Goal: Task Accomplishment & Management: Use online tool/utility

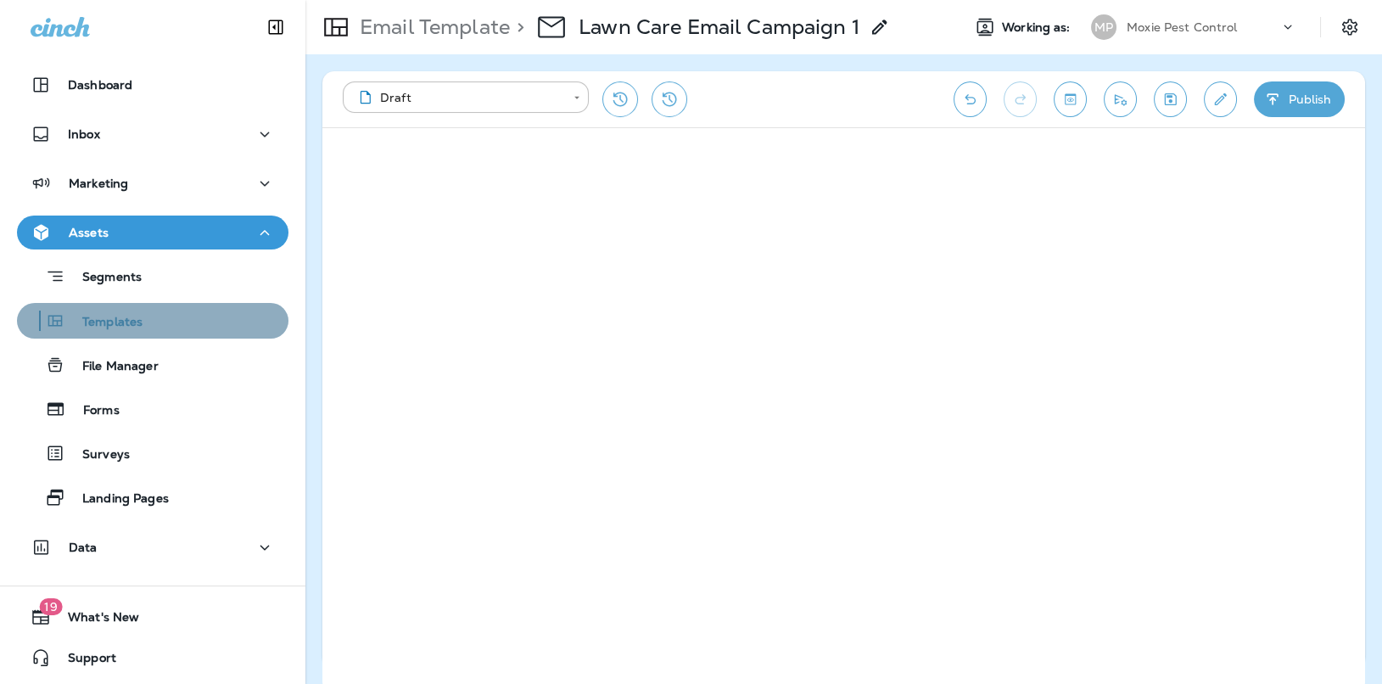
click at [138, 312] on div "Templates" at bounding box center [83, 320] width 119 height 25
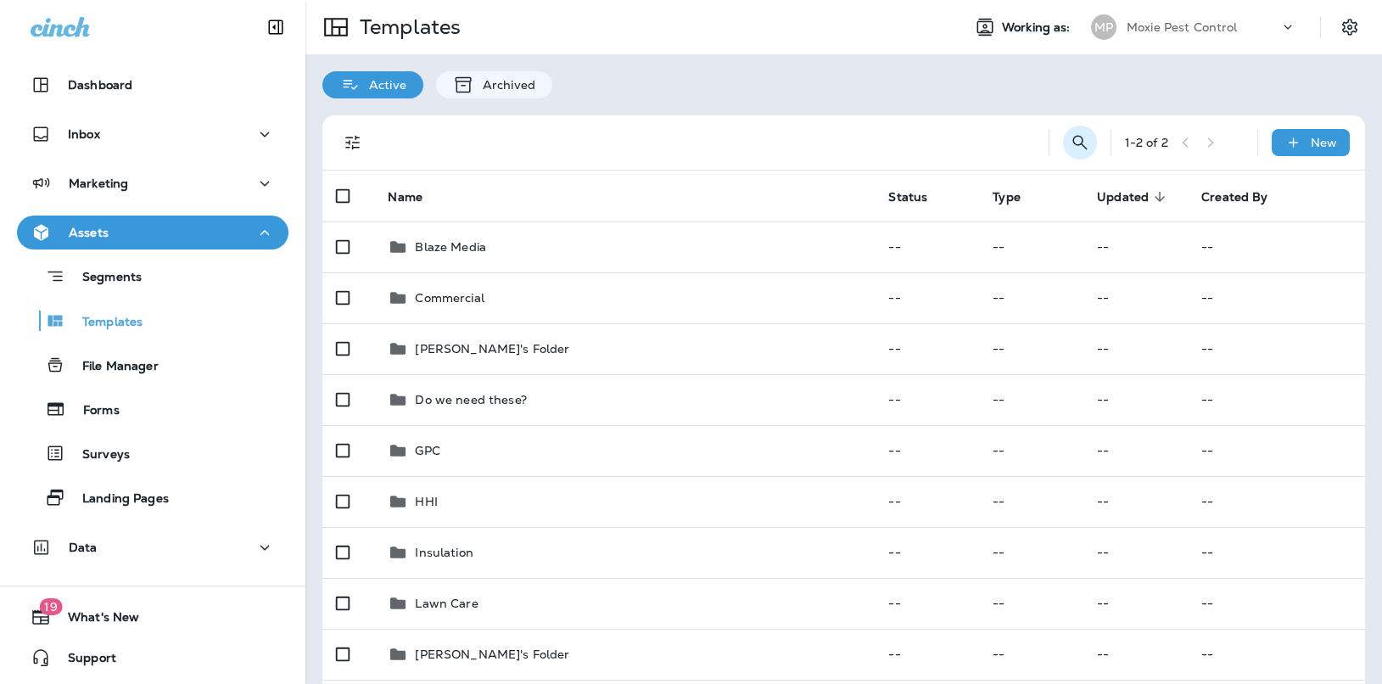
click at [1077, 143] on icon "Search Templates" at bounding box center [1080, 142] width 20 height 20
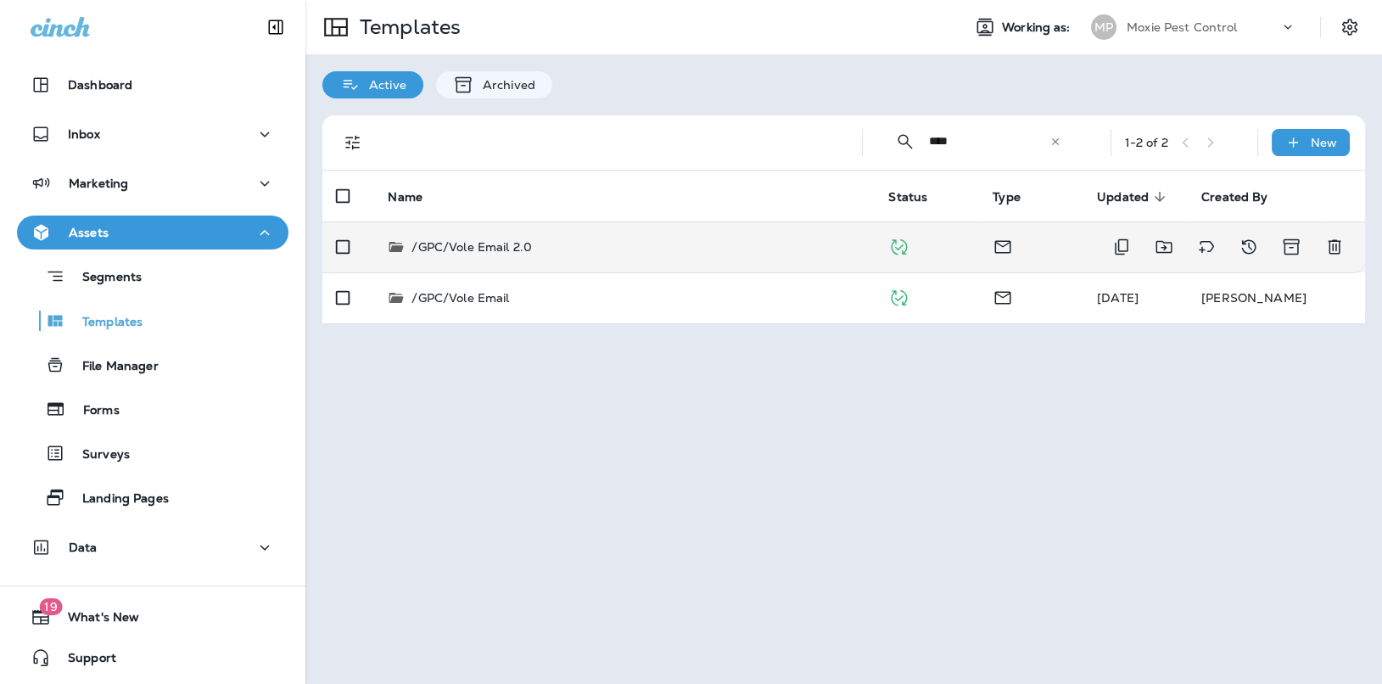
type input "****"
click at [521, 243] on p "/GPC/Vole Email 2.0" at bounding box center [471, 246] width 120 height 17
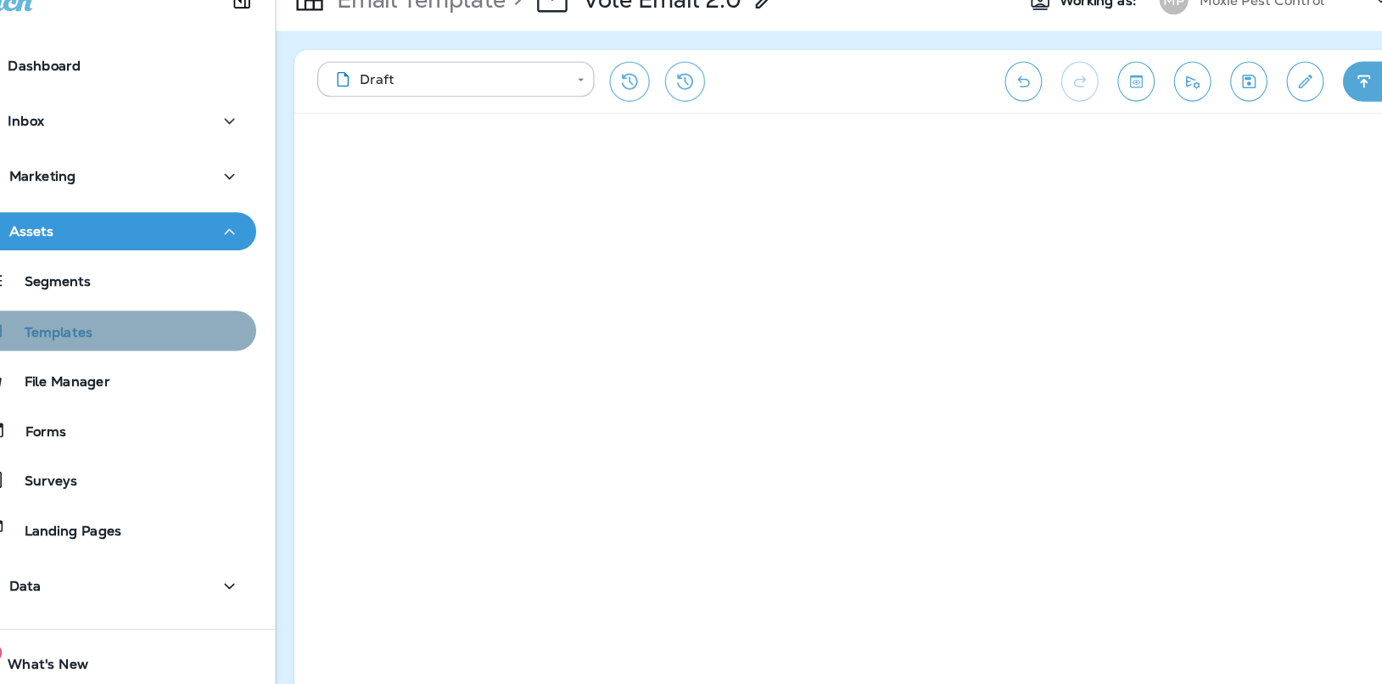
click at [217, 304] on button "Templates" at bounding box center [152, 321] width 271 height 36
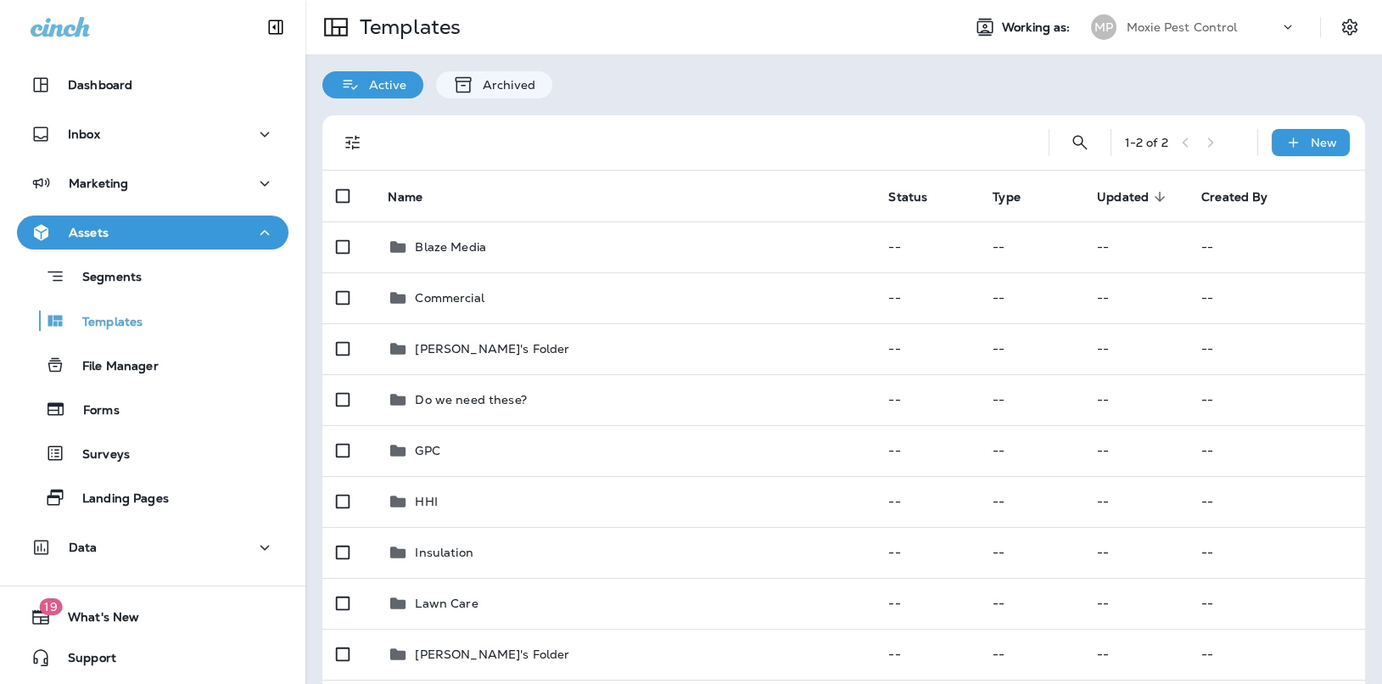
click at [1189, 34] on div "Moxie Pest Control" at bounding box center [1203, 26] width 153 height 25
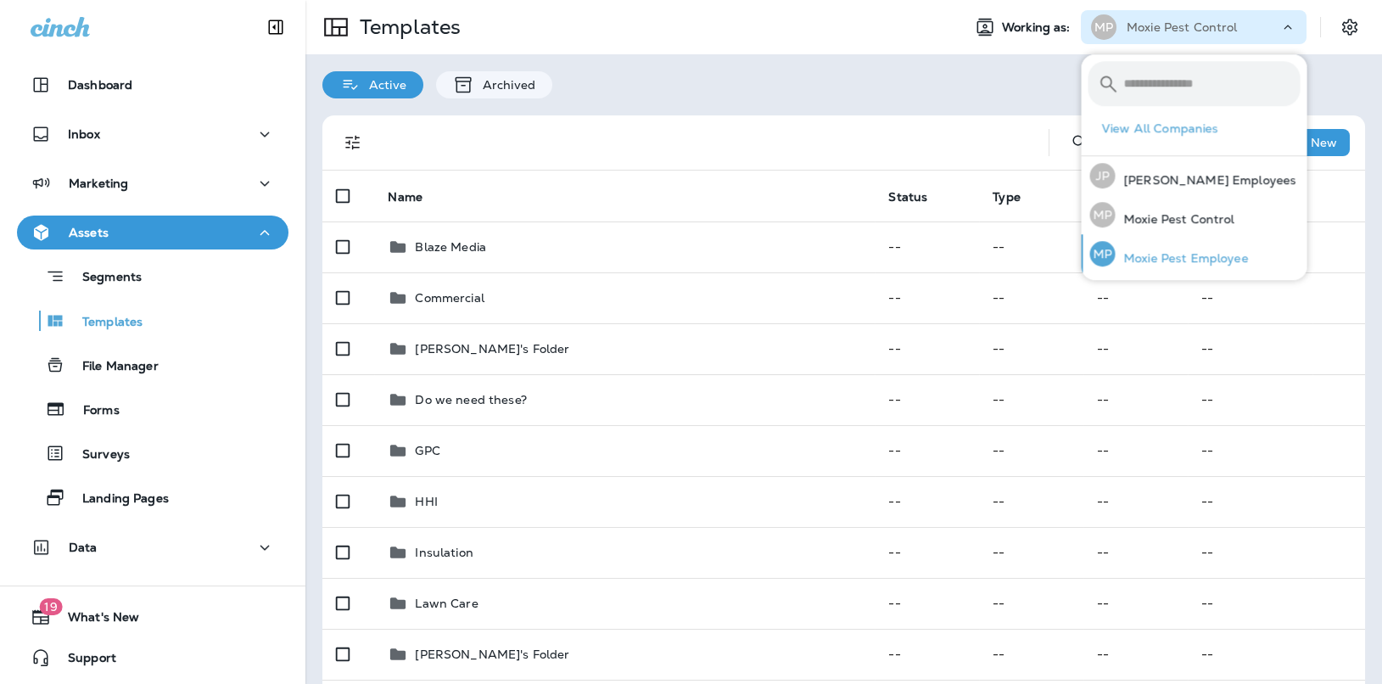
click at [1166, 251] on p "Moxie Pest Employee" at bounding box center [1181, 258] width 133 height 14
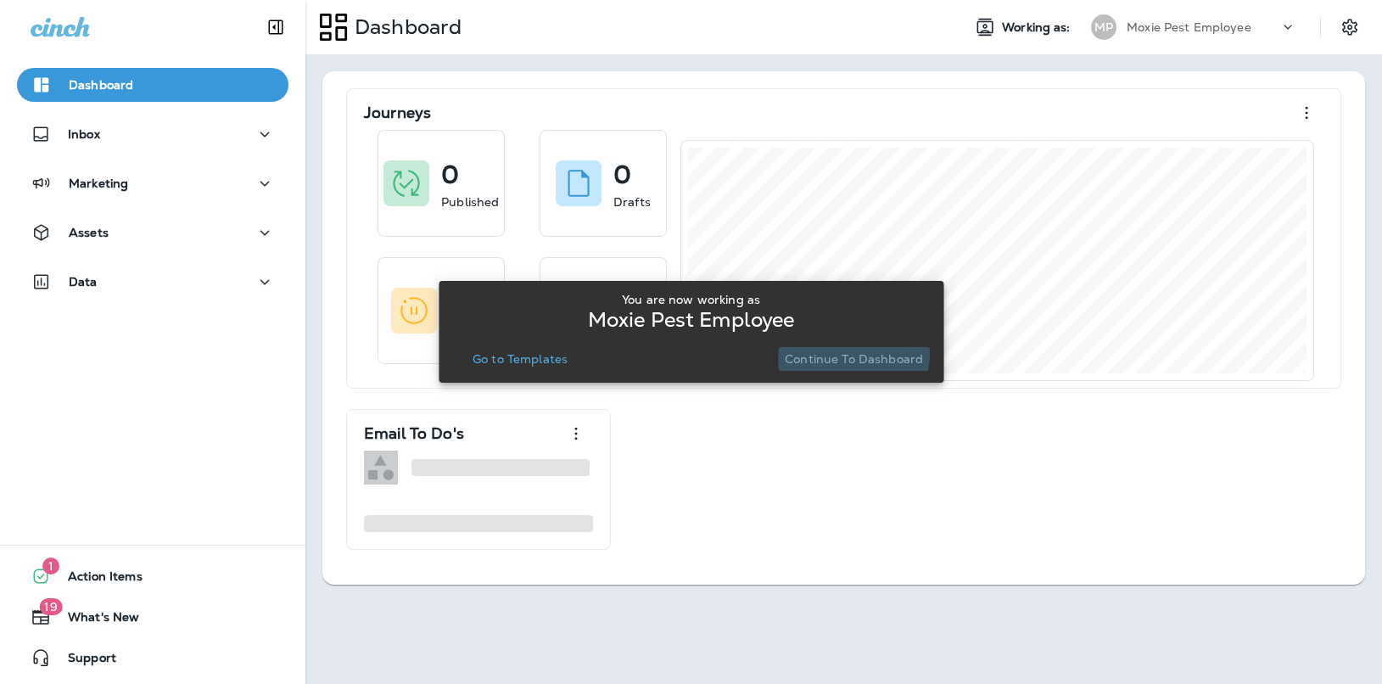
click at [842, 352] on p "Continue to Dashboard" at bounding box center [854, 359] width 138 height 14
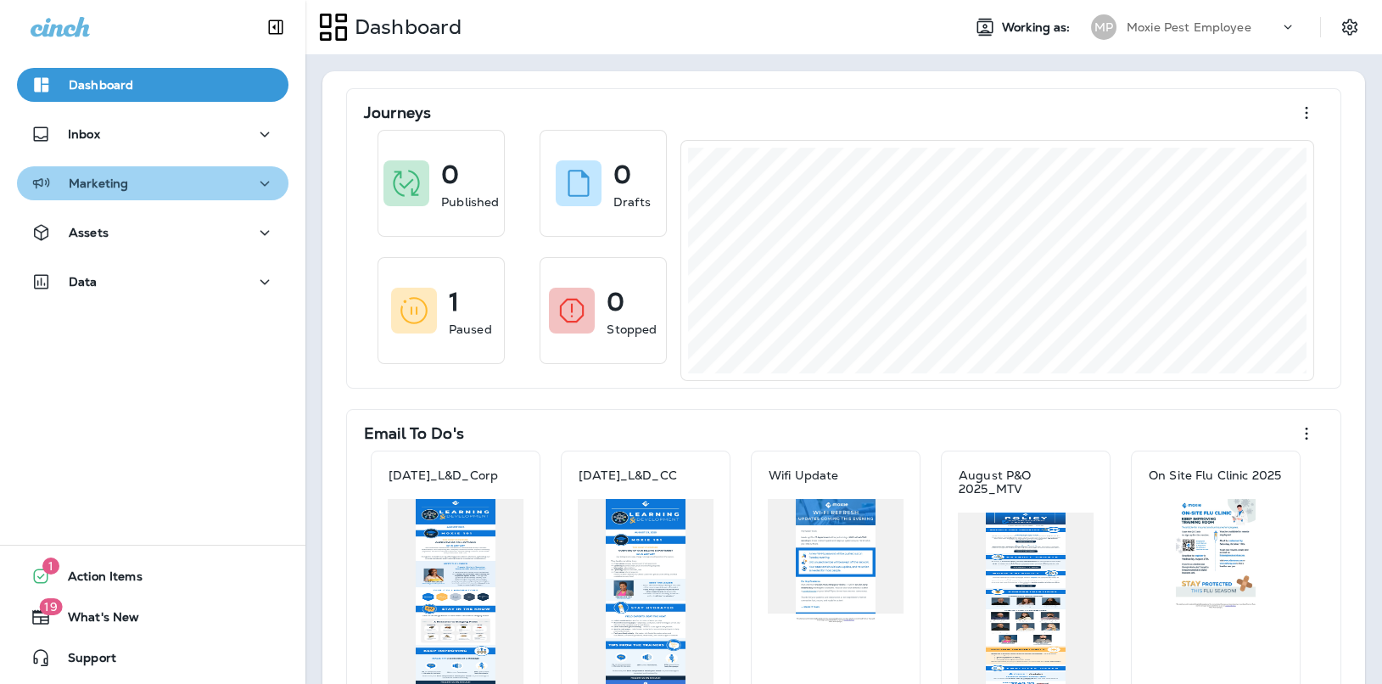
click at [220, 179] on div "Marketing" at bounding box center [153, 183] width 244 height 21
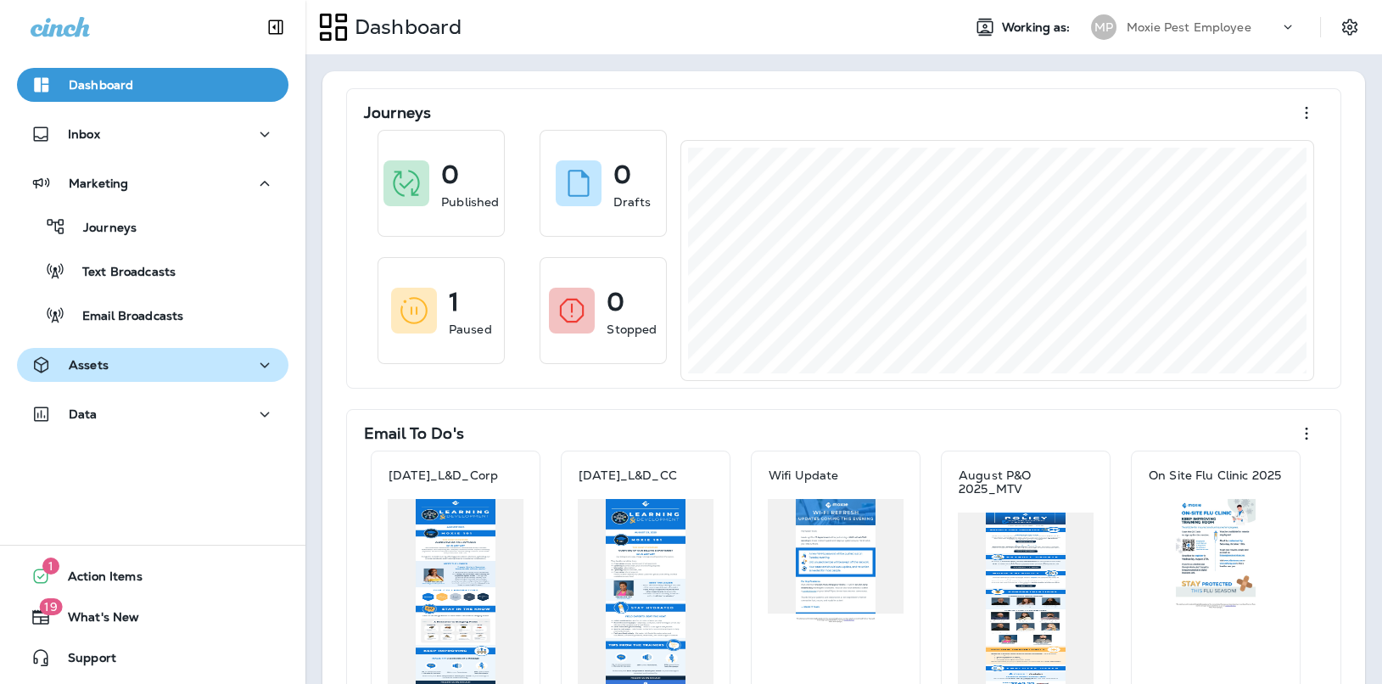
click at [135, 361] on div "Assets" at bounding box center [153, 365] width 244 height 21
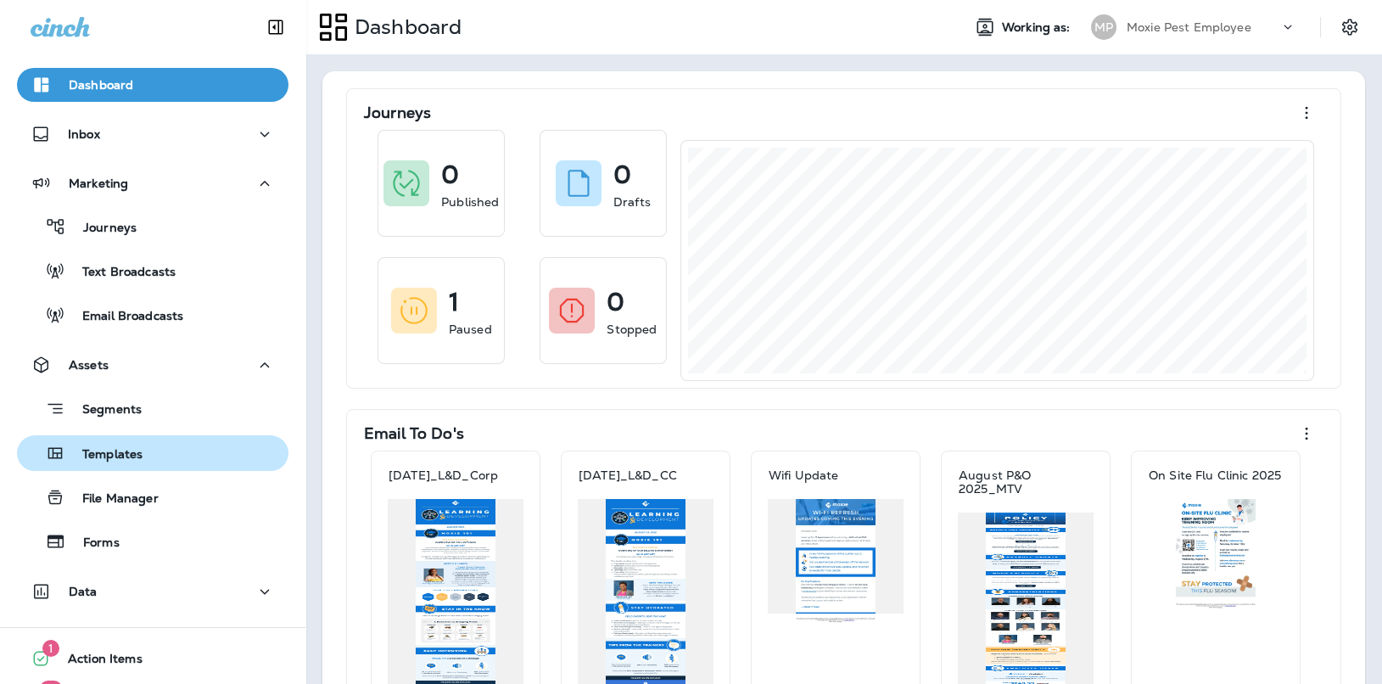
click at [121, 456] on p "Templates" at bounding box center [103, 455] width 77 height 16
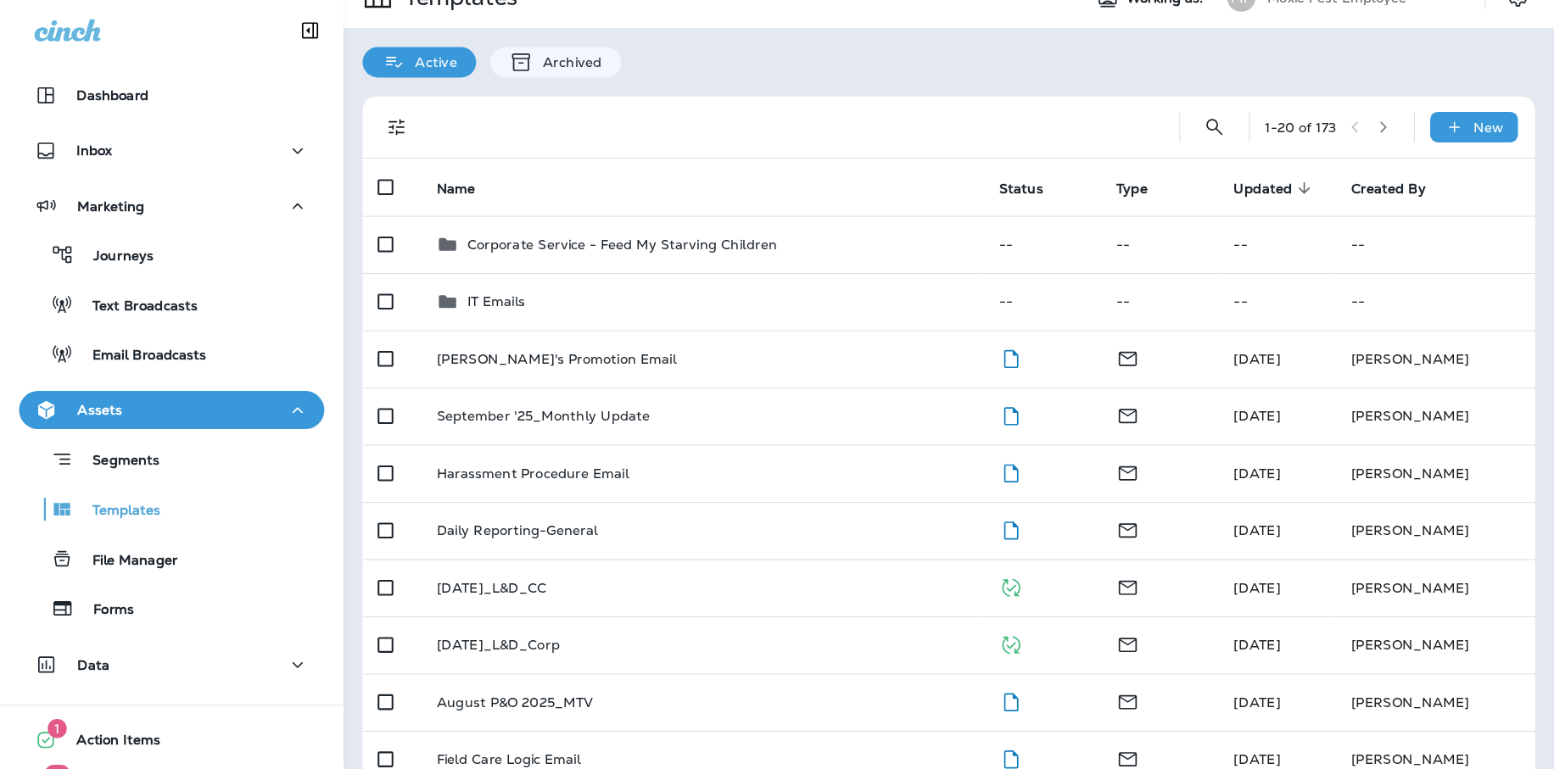
scroll to position [31, 0]
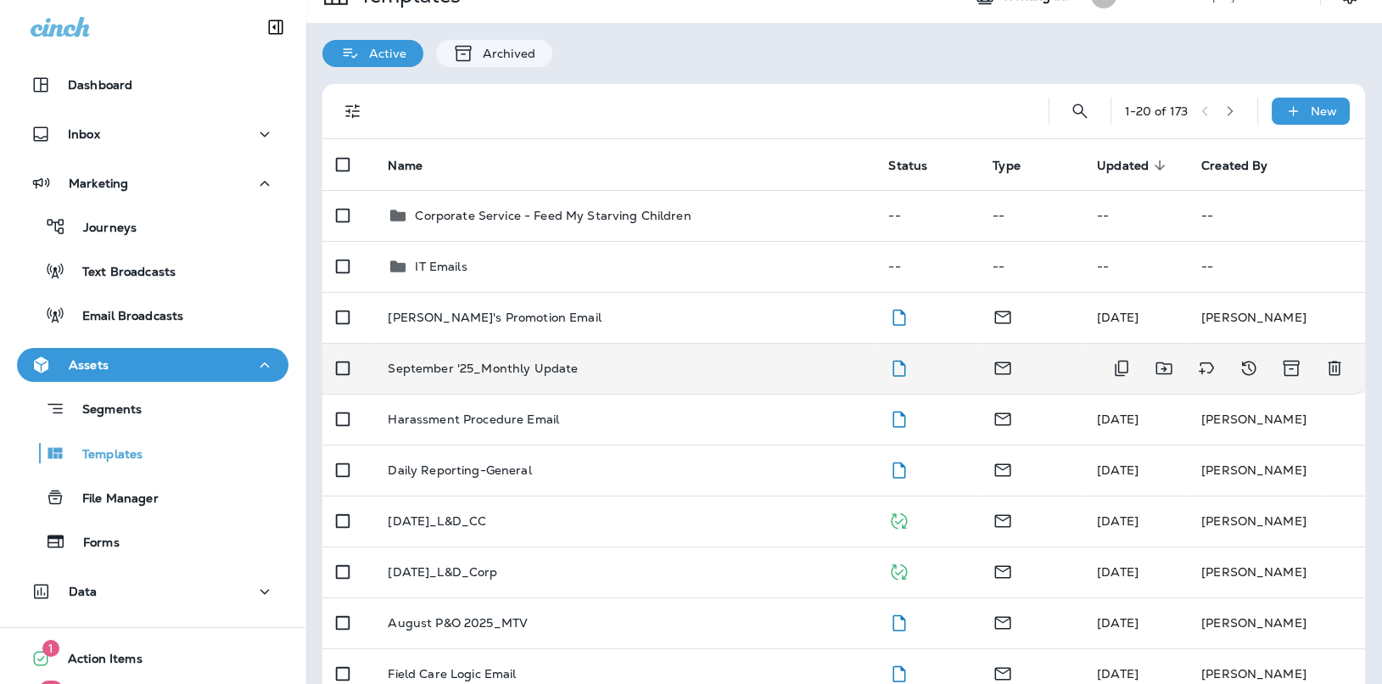
click at [485, 362] on p "September '25_Monthly Update" at bounding box center [483, 368] width 190 height 14
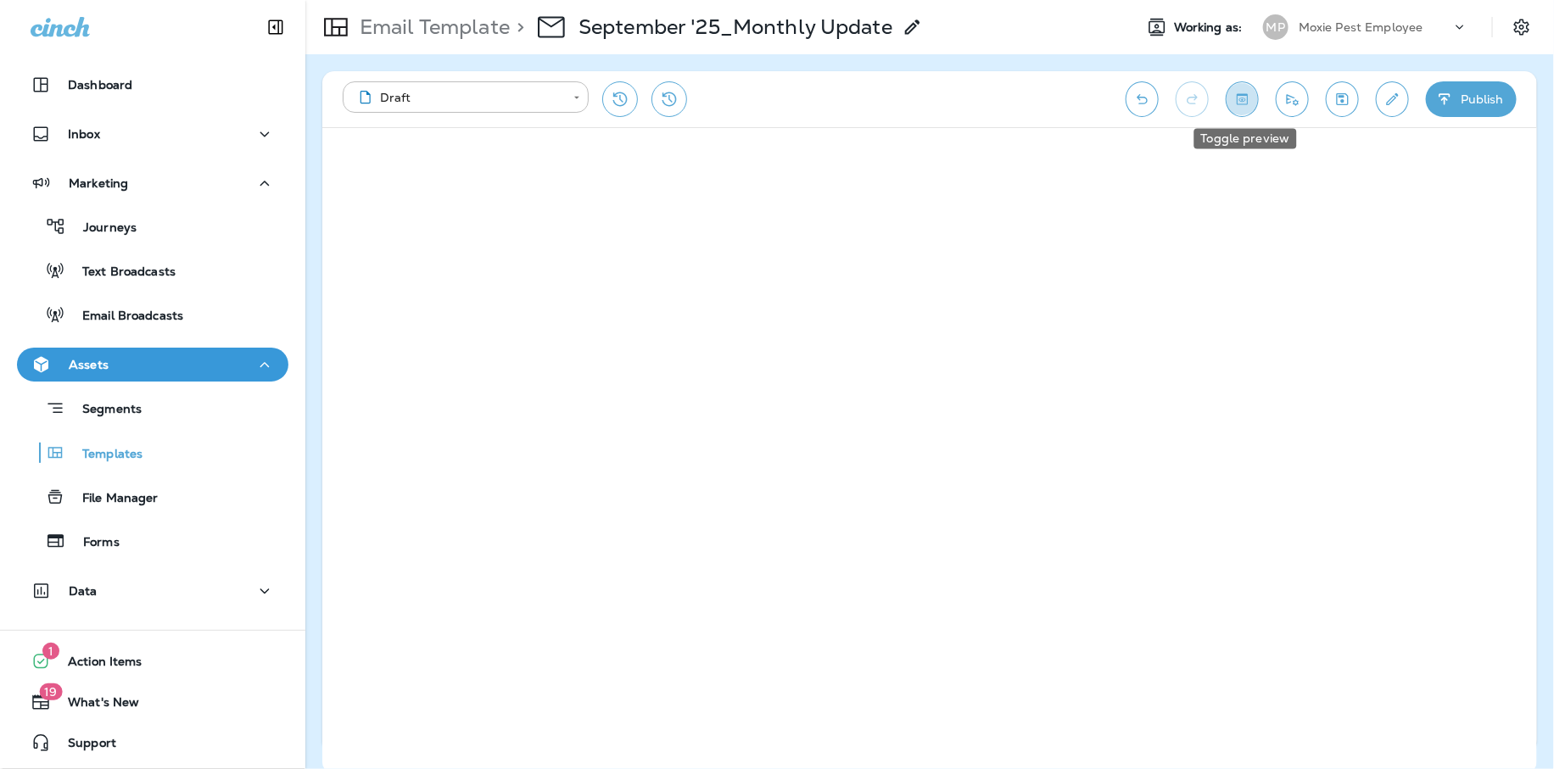
click at [1245, 109] on button "Toggle preview" at bounding box center [1242, 99] width 33 height 36
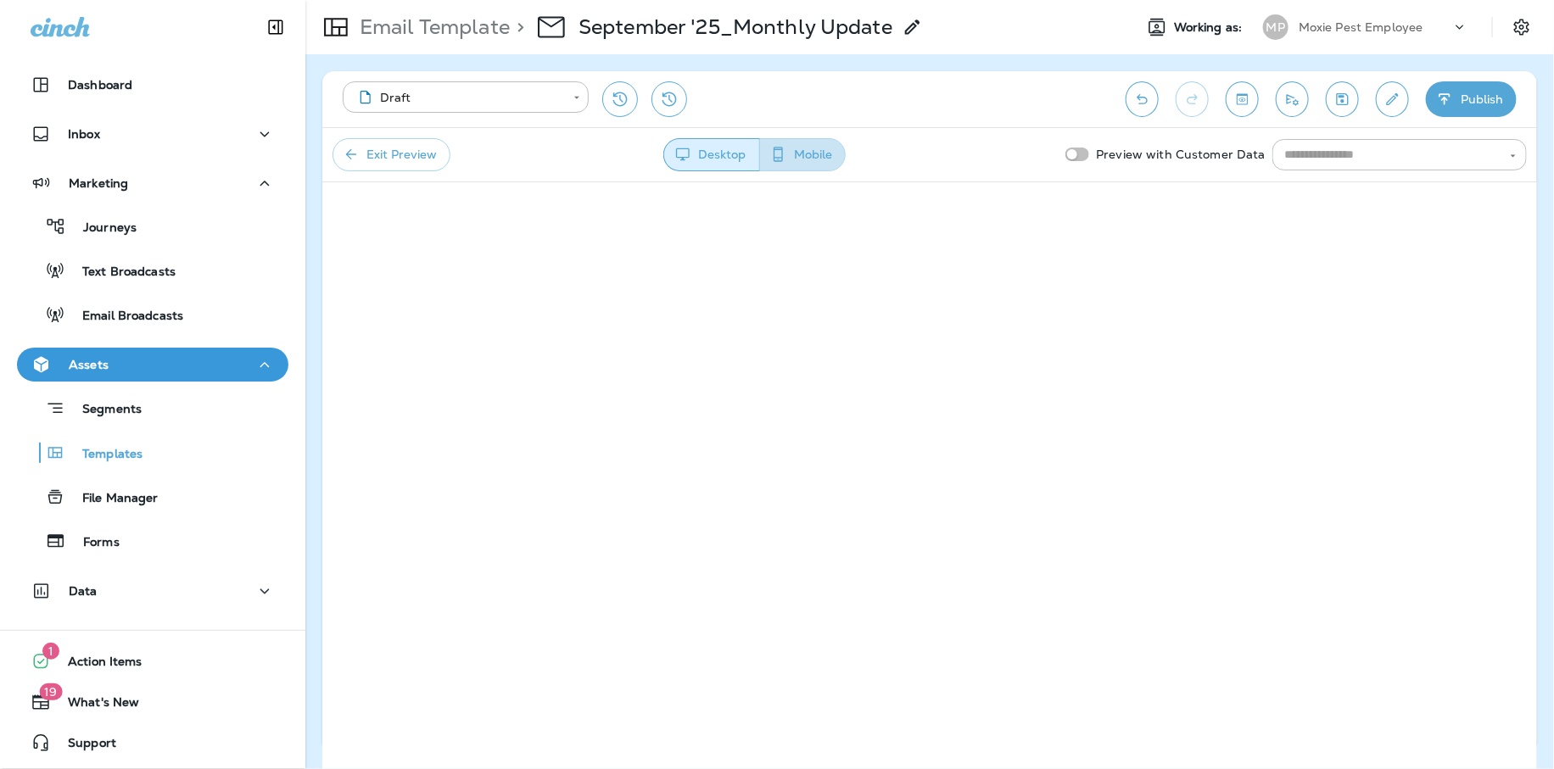
click at [802, 148] on button "Mobile" at bounding box center [802, 154] width 87 height 33
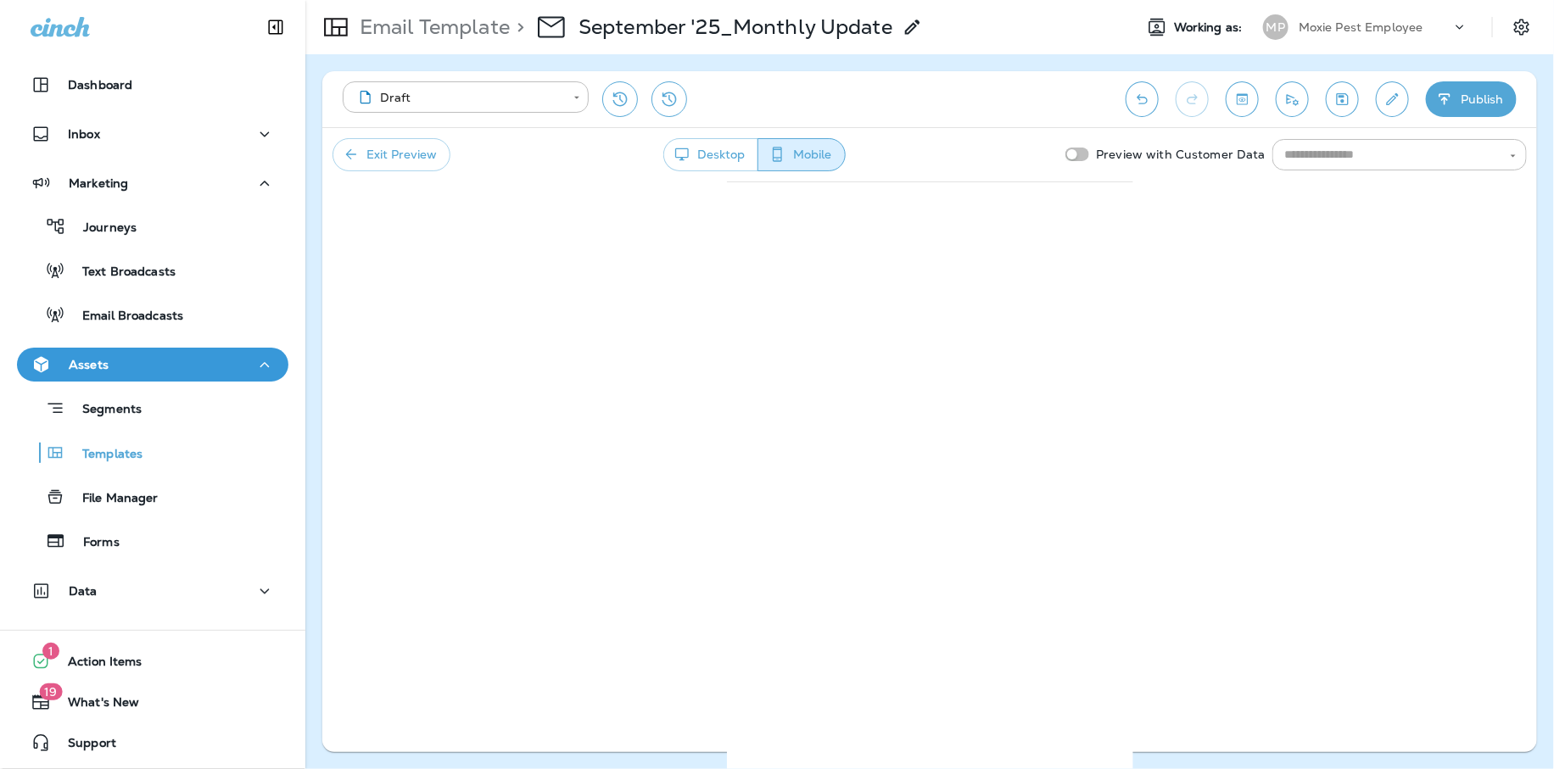
click at [413, 147] on button "Exit Preview" at bounding box center [392, 154] width 118 height 33
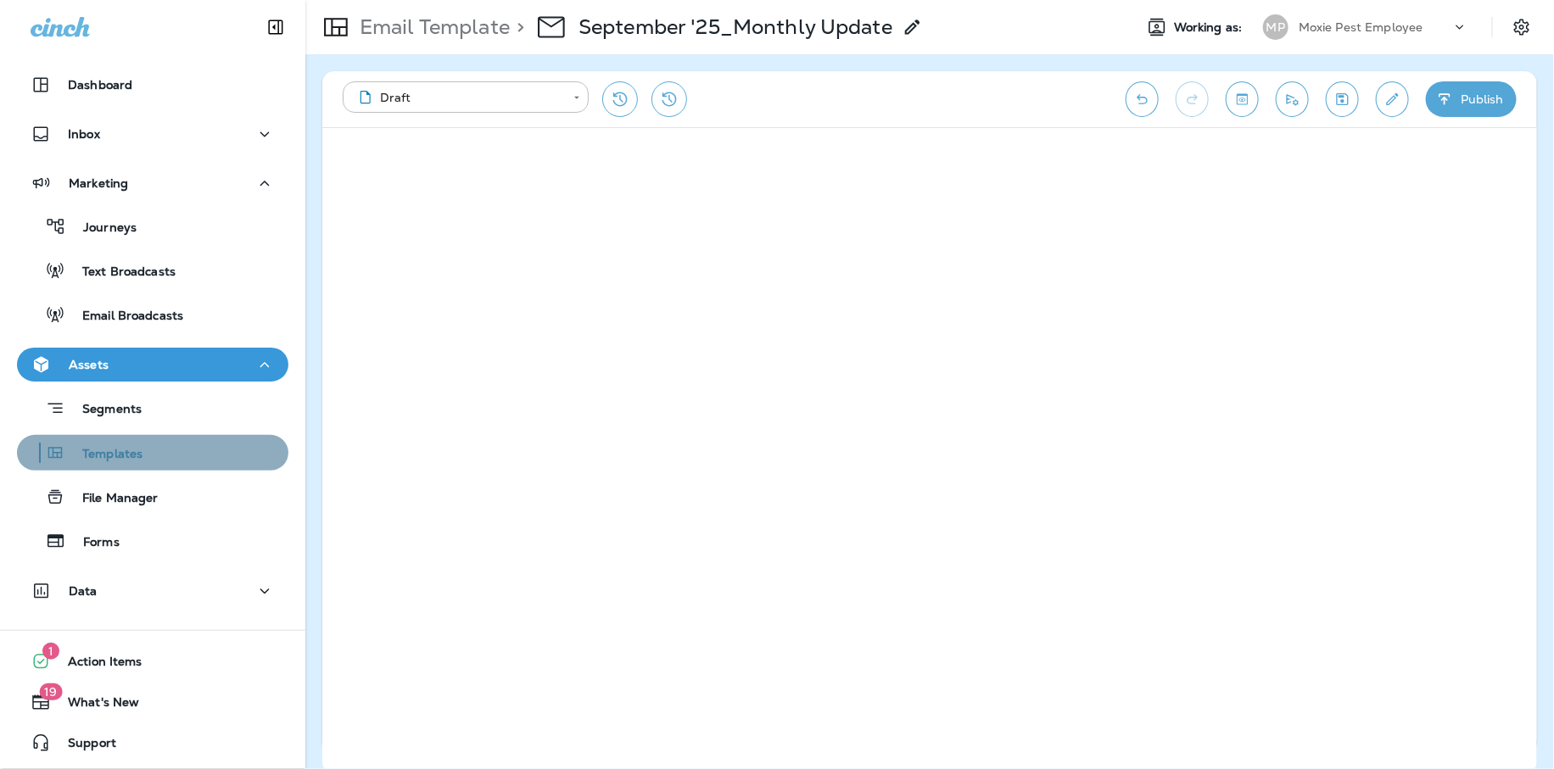
click at [96, 444] on div "Templates" at bounding box center [83, 452] width 119 height 25
